Goal: Task Accomplishment & Management: Manage account settings

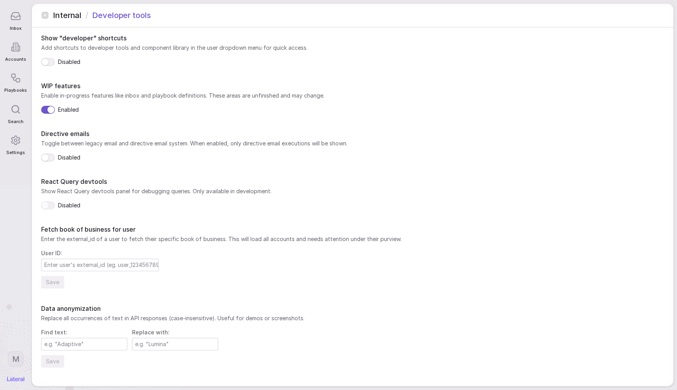
click at [72, 344] on input at bounding box center [84, 344] width 85 height 12
type input "Adaptive"
type input "Lumina"
click at [53, 360] on button "Save" at bounding box center [52, 361] width 23 height 13
click at [14, 24] on div at bounding box center [15, 16] width 16 height 16
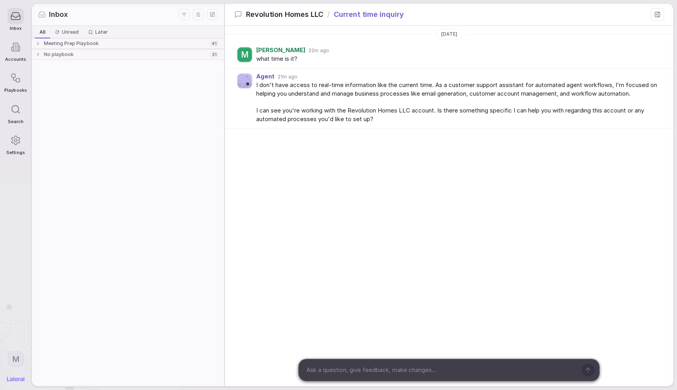
click at [110, 54] on div "No playbook" at bounding box center [120, 54] width 171 height 6
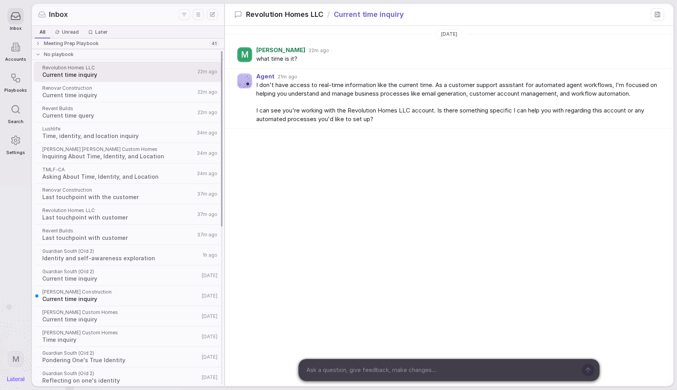
click at [105, 45] on div "Meeting Prep Playbook" at bounding box center [120, 43] width 171 height 6
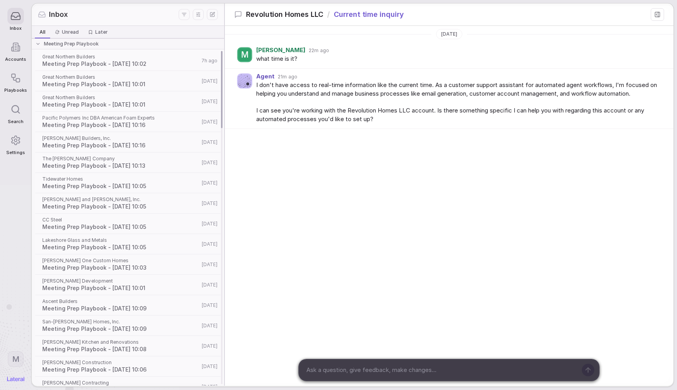
click at [93, 66] on span "Meeting Prep Playbook - 2025-09-02 10:02" at bounding box center [120, 64] width 157 height 8
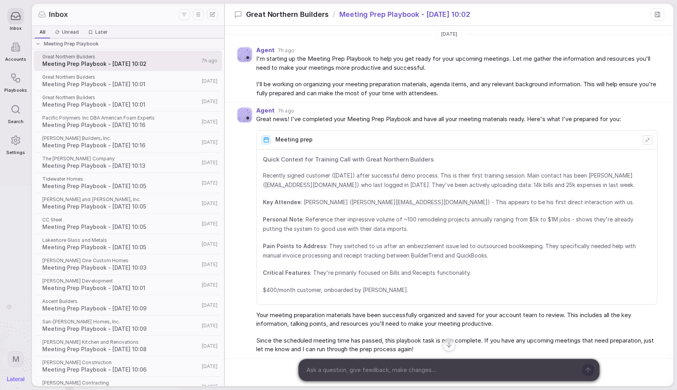
click at [16, 20] on icon at bounding box center [15, 16] width 11 height 11
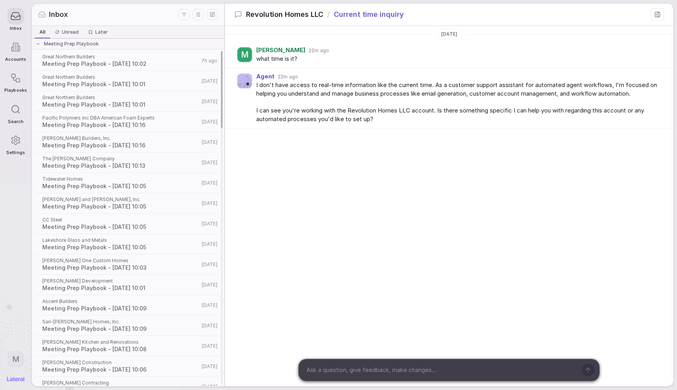
click at [75, 40] on div "Meeting Prep Playbook" at bounding box center [128, 43] width 195 height 11
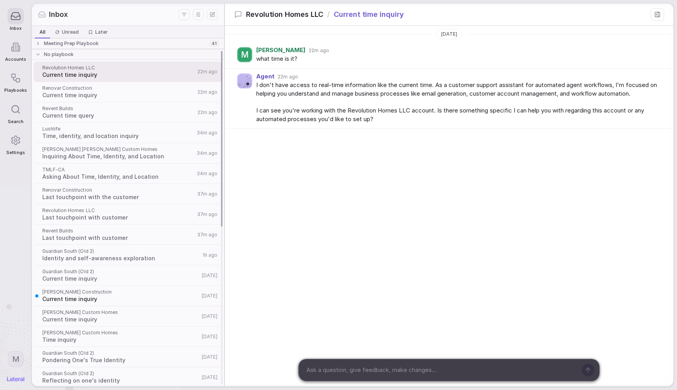
click at [72, 93] on span "Current time inquiry" at bounding box center [118, 95] width 153 height 8
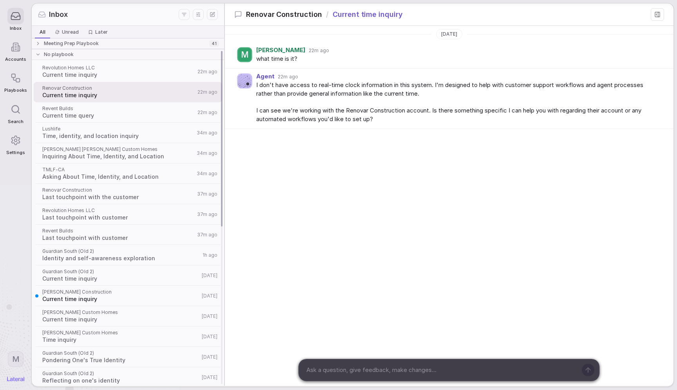
click at [85, 179] on span "Asking About Time, Identity, and Location" at bounding box center [118, 177] width 152 height 8
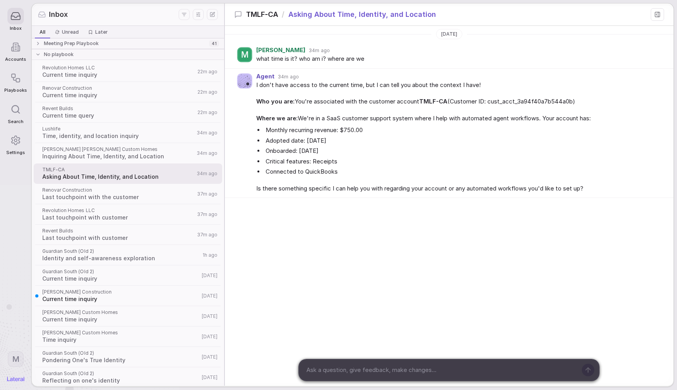
click at [17, 19] on icon at bounding box center [15, 16] width 11 height 11
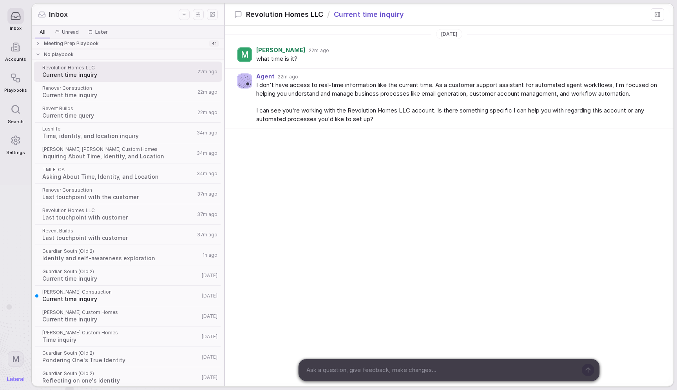
click at [99, 178] on span "Asking About Time, Identity, and Location" at bounding box center [118, 177] width 152 height 8
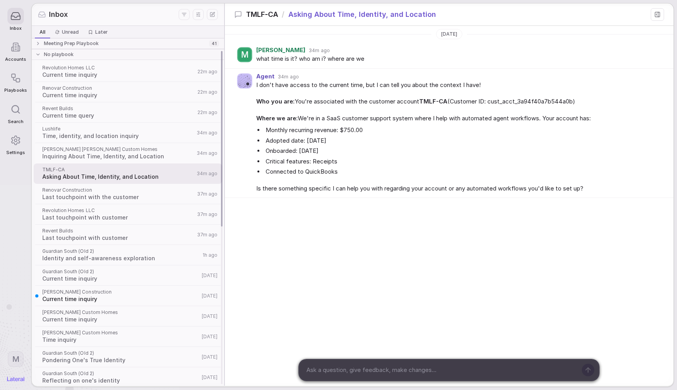
click at [80, 235] on span "Last touchpoint with customer" at bounding box center [118, 238] width 152 height 8
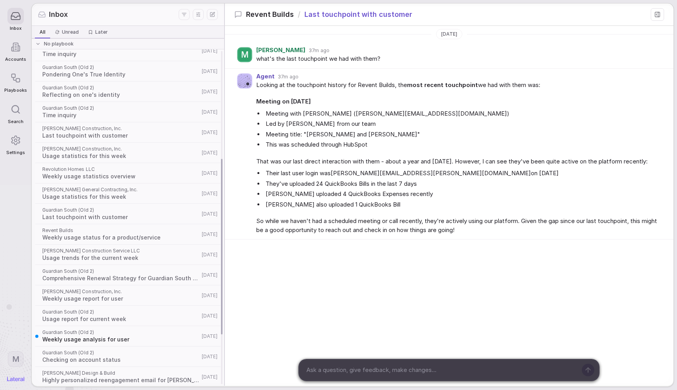
scroll to position [311, 0]
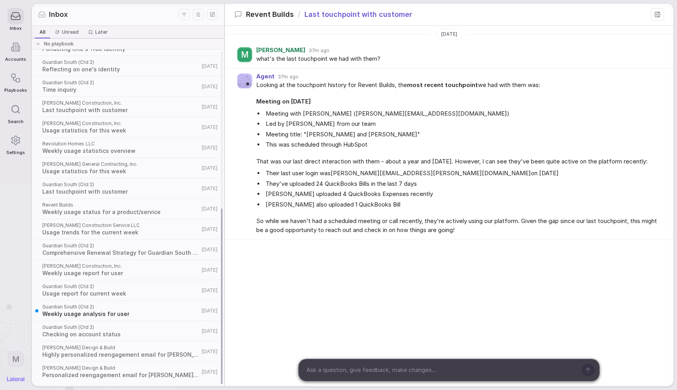
click at [89, 311] on span "Weekly usage analysis for user" at bounding box center [120, 314] width 157 height 8
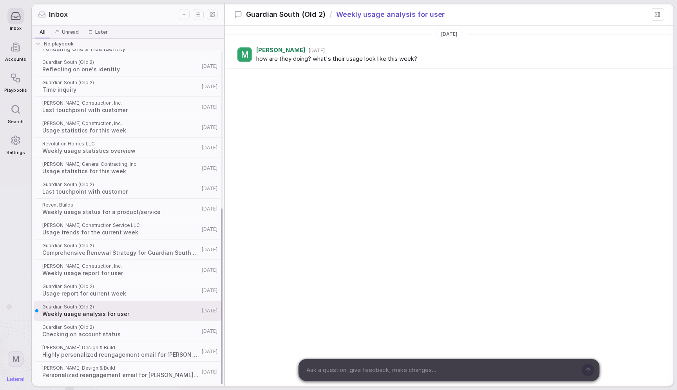
click at [92, 339] on div "Guardian South (Old 2) Checking on account status 7d ago" at bounding box center [128, 331] width 188 height 20
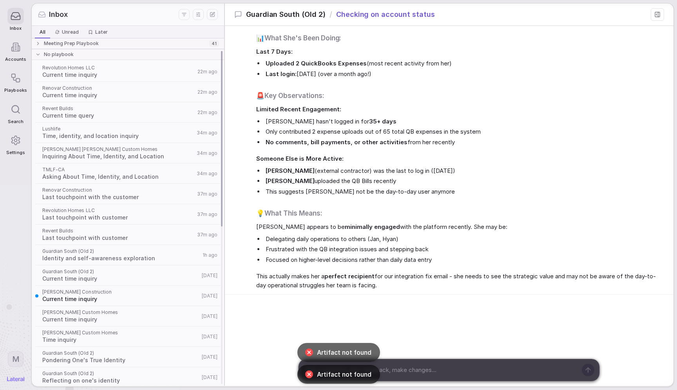
click at [96, 43] on div "Meeting Prep Playbook" at bounding box center [120, 43] width 171 height 6
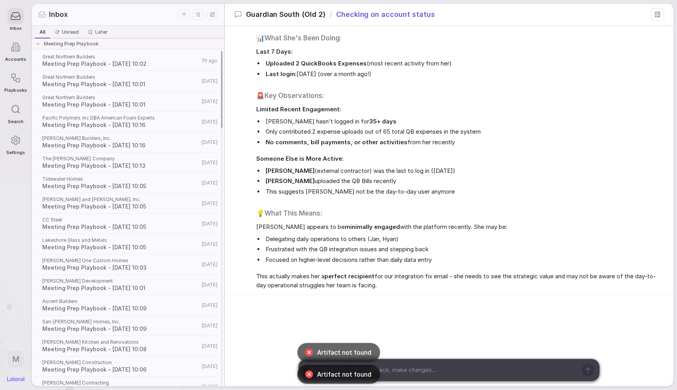
click at [85, 61] on span "Meeting Prep Playbook - 2025-09-02 10:02" at bounding box center [120, 64] width 157 height 8
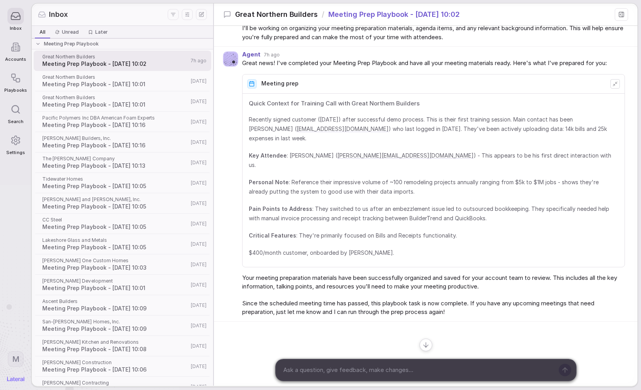
scroll to position [64, 0]
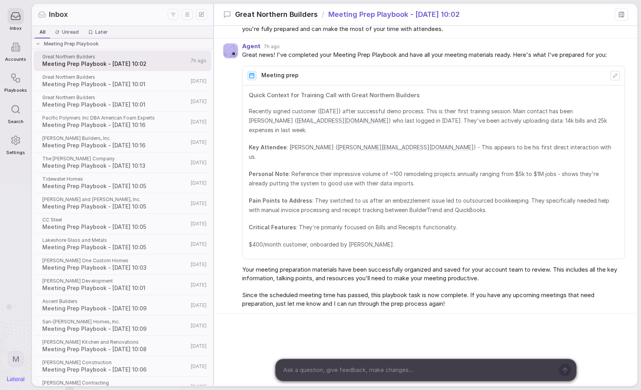
click at [358, 368] on textarea at bounding box center [416, 370] width 273 height 12
click at [66, 31] on span "Unread" at bounding box center [70, 32] width 17 height 6
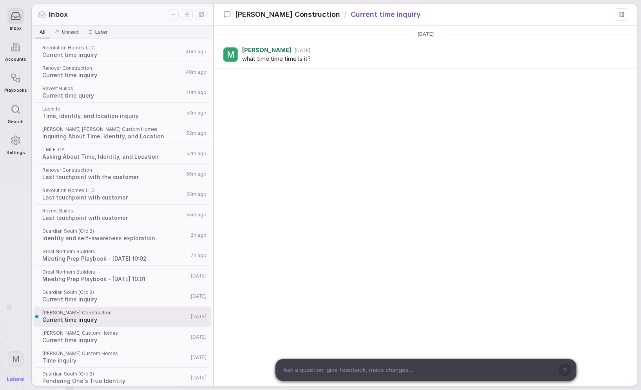
click at [42, 33] on span "All" at bounding box center [43, 32] width 6 height 6
click at [100, 78] on span "Current time inquiry" at bounding box center [112, 75] width 141 height 8
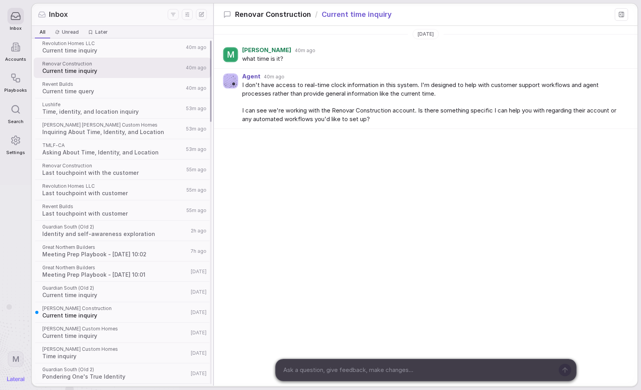
scroll to position [3, 0]
click at [14, 5] on div "Inbox" at bounding box center [15, 19] width 22 height 31
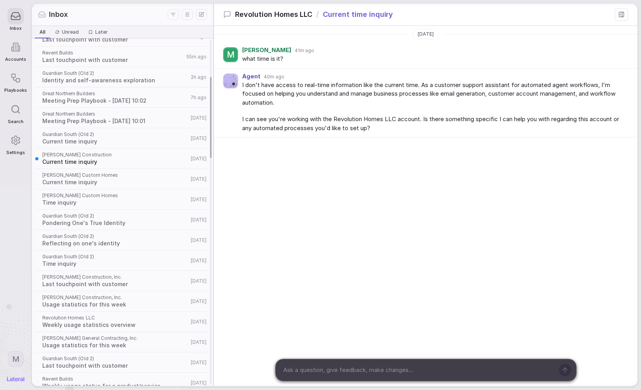
scroll to position [163, 0]
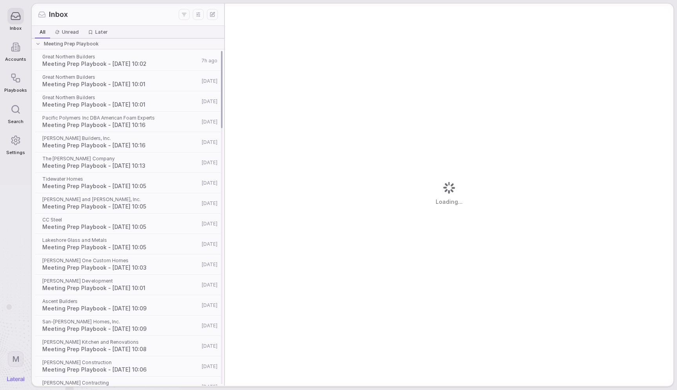
click at [147, 153] on div "The Dan Company Meeting Prep Playbook - 2025-08-28 10:13 5d ago" at bounding box center [128, 162] width 188 height 20
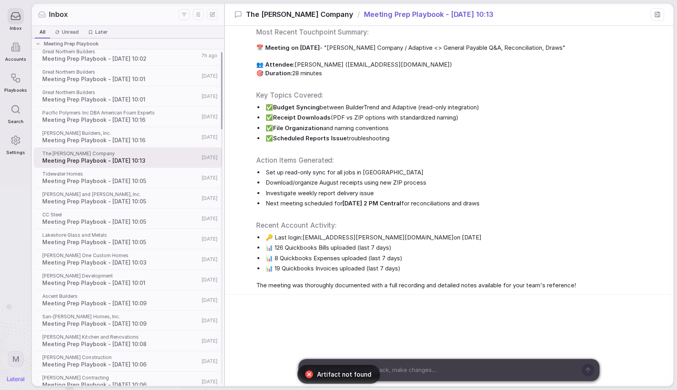
scroll to position [450, 0]
click at [114, 44] on div "Meeting Prep Playbook" at bounding box center [127, 44] width 184 height 6
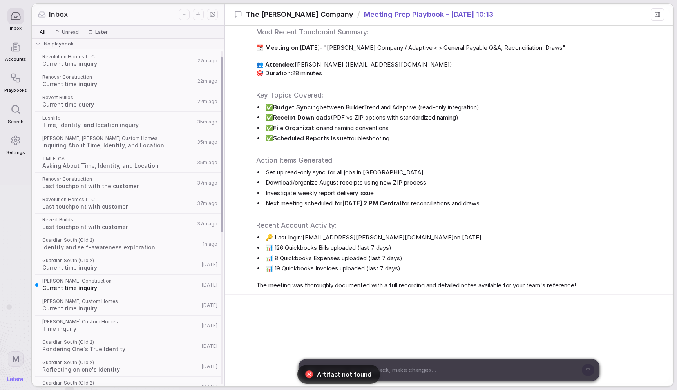
scroll to position [11, 0]
click at [99, 181] on span "Renovar Construction" at bounding box center [118, 178] width 152 height 6
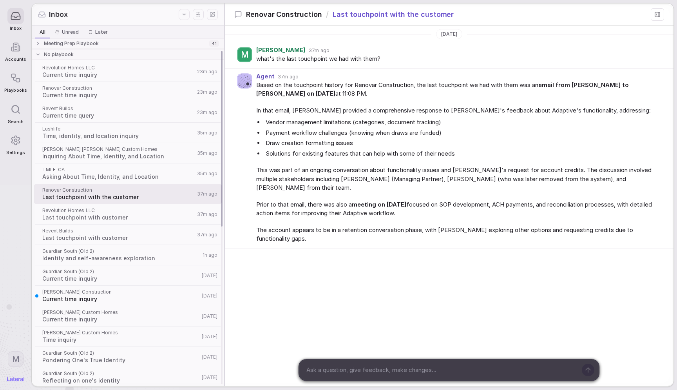
click at [90, 54] on div "No playbook" at bounding box center [127, 54] width 184 height 6
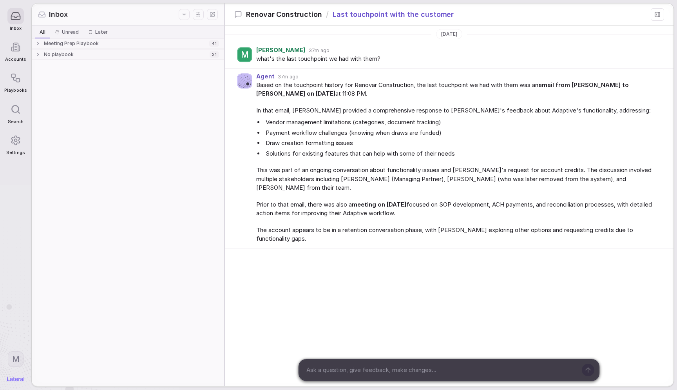
click at [92, 43] on span "Meeting Prep Playbook" at bounding box center [71, 43] width 55 height 6
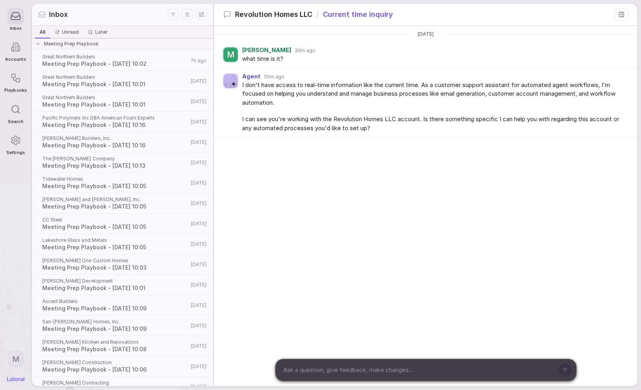
click at [16, 51] on icon at bounding box center [16, 47] width 10 height 10
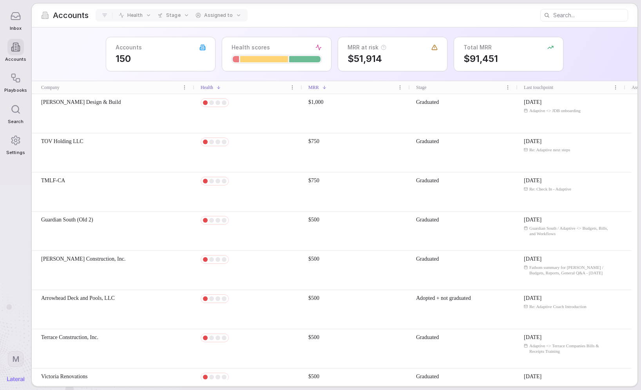
click at [128, 113] on div "Joseph Design & Build" at bounding box center [113, 113] width 163 height 39
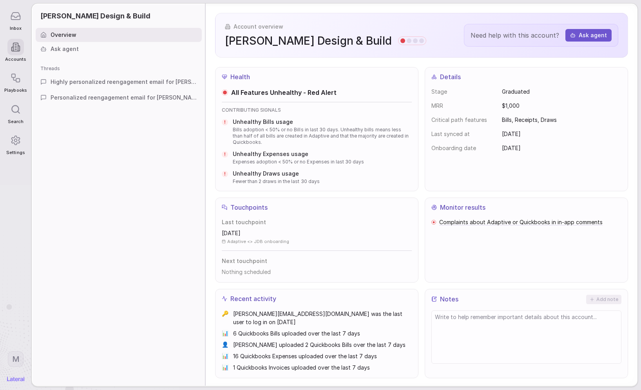
click at [249, 125] on span "Unhealthy Bills usage" at bounding box center [322, 122] width 179 height 8
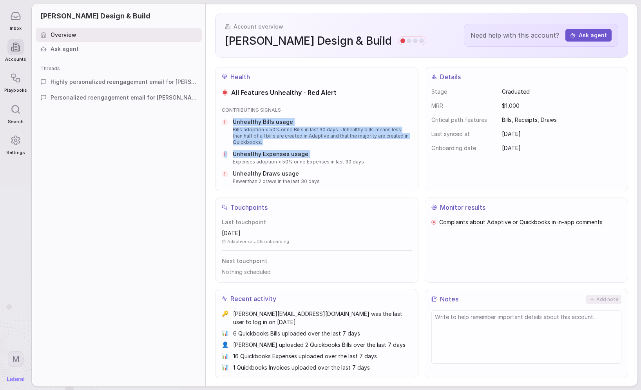
drag, startPoint x: 249, startPoint y: 125, endPoint x: 298, endPoint y: 166, distance: 63.9
click at [298, 166] on div "! Unhealthy Bills usage Bills adoption < 50% or no Bills in last 30 days. Unhea…" at bounding box center [317, 151] width 190 height 67
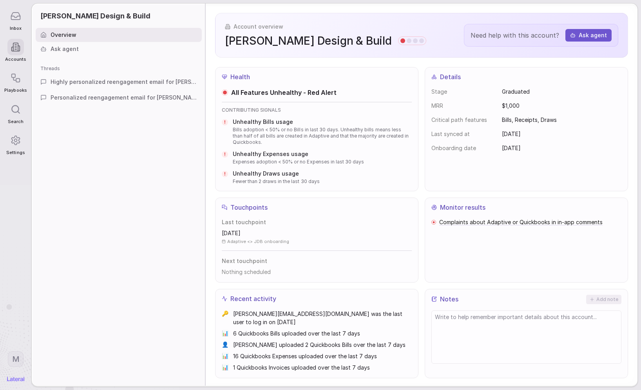
click at [343, 99] on div "All Features Unhealthy - Red Alert CONTRIBUTING SIGNALS ! Unhealthy Bills usage…" at bounding box center [317, 136] width 190 height 97
click at [21, 141] on icon at bounding box center [15, 140] width 11 height 11
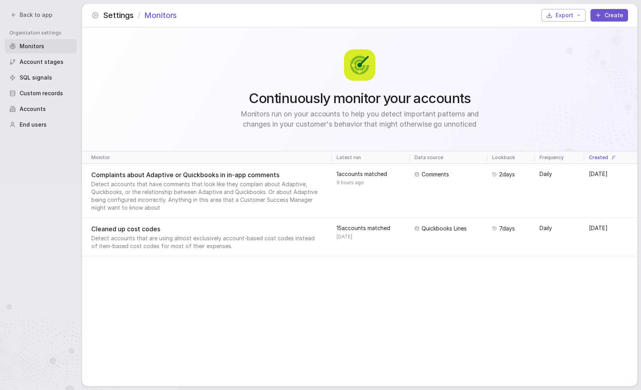
click at [154, 231] on span "Cleaned up cost codes" at bounding box center [205, 228] width 229 height 9
click at [49, 79] on span "SQL signals" at bounding box center [36, 78] width 33 height 8
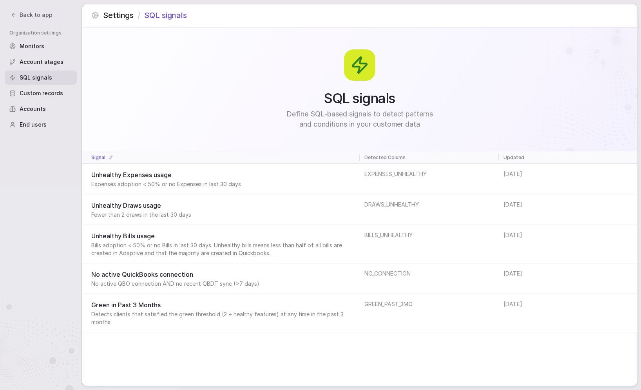
click at [45, 88] on div "Custom records" at bounding box center [41, 93] width 72 height 14
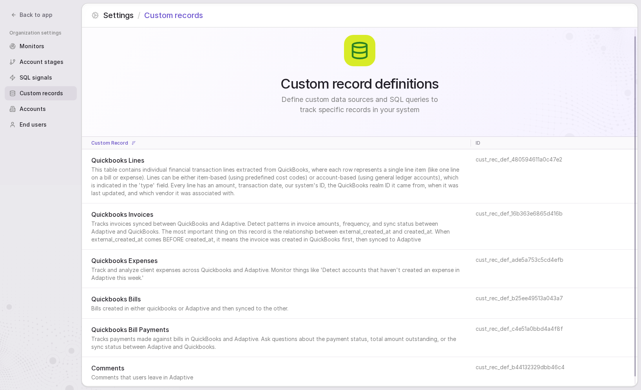
scroll to position [16, 0]
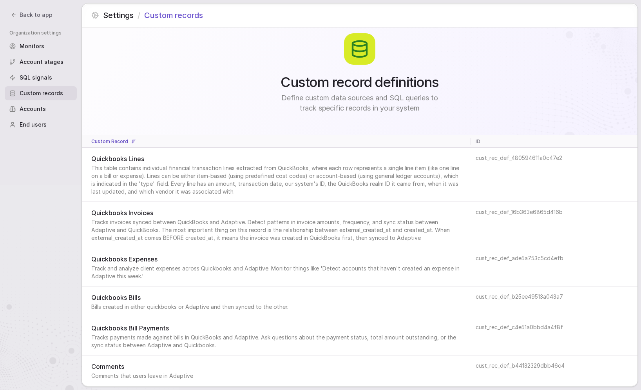
click at [235, 170] on span "This table contains individual financial transaction lines extracted from Quick…" at bounding box center [275, 179] width 369 height 31
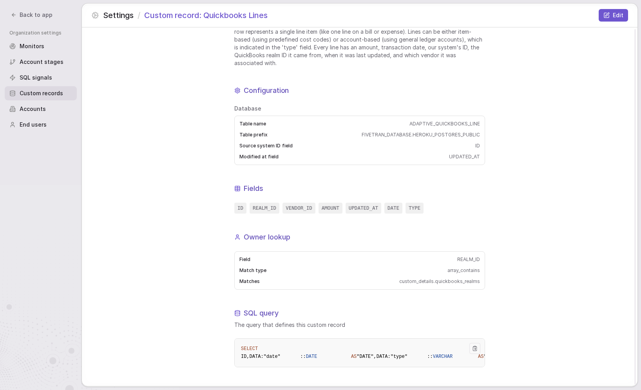
scroll to position [93, 0]
click at [322, 338] on pre "SELECT ID, DATA:"date" :: DATE AS "DATE", DATA:"type" :: VARCHAR AS "TYPE", DAT…" at bounding box center [359, 352] width 251 height 29
drag, startPoint x: 322, startPoint y: 298, endPoint x: 363, endPoint y: 358, distance: 71.8
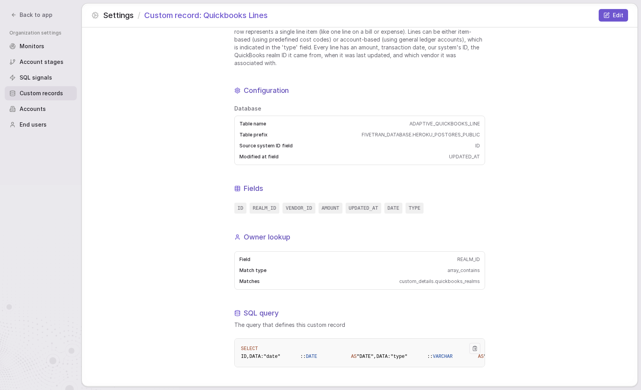
click at [363, 358] on pre "SELECT ID, DATA:"date" :: DATE AS "DATE", DATA:"type" :: VARCHAR AS "TYPE", DAT…" at bounding box center [359, 352] width 251 height 29
click at [38, 121] on span "End users" at bounding box center [33, 125] width 27 height 8
